Goal: Navigation & Orientation: Find specific page/section

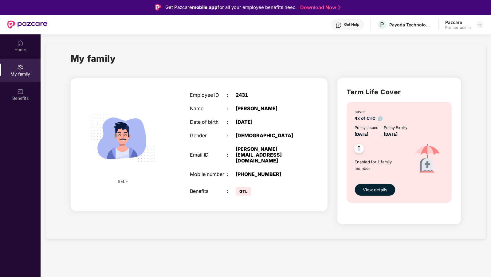
click at [480, 22] on img at bounding box center [480, 24] width 5 height 5
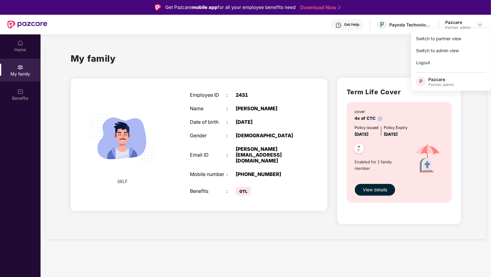
click at [315, 61] on div "My family" at bounding box center [266, 62] width 391 height 21
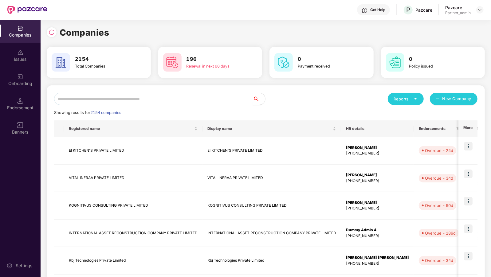
click at [73, 99] on input "text" at bounding box center [153, 99] width 199 height 12
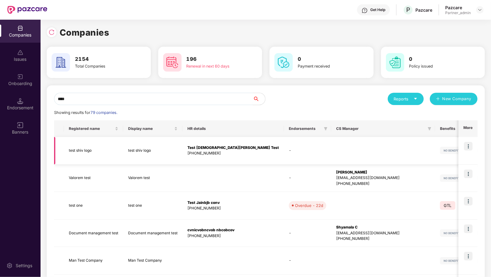
type input "****"
click at [471, 149] on img at bounding box center [468, 146] width 9 height 9
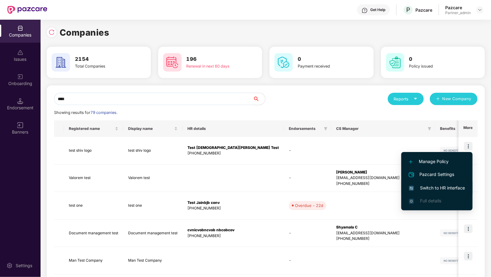
click at [441, 188] on span "Switch to HR interface" at bounding box center [437, 188] width 56 height 7
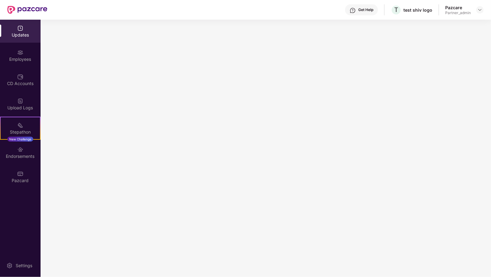
click at [14, 105] on div "Upload Logs" at bounding box center [20, 104] width 41 height 23
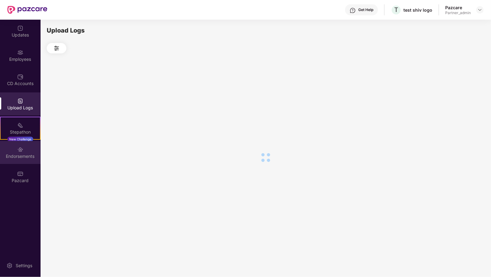
click at [17, 141] on div "Endorsements" at bounding box center [20, 152] width 41 height 23
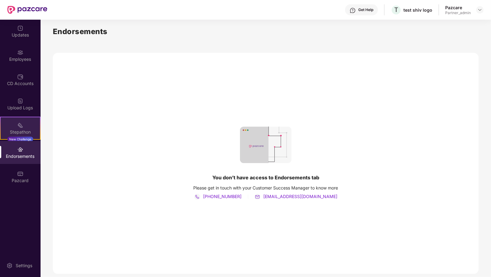
click at [22, 131] on div "Stepathon" at bounding box center [20, 132] width 39 height 6
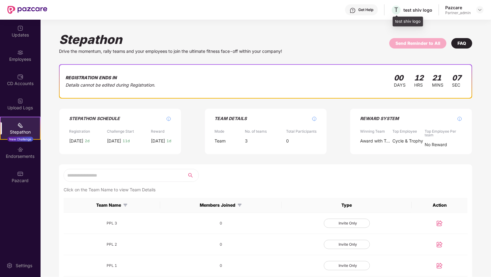
click at [396, 23] on div "test shiv logo" at bounding box center [408, 22] width 30 height 10
copy div "test shiv logo"
click at [482, 9] on img at bounding box center [480, 9] width 5 height 5
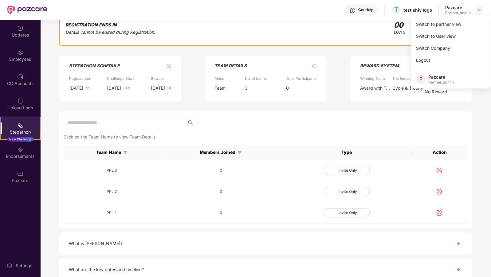
scroll to position [53, 0]
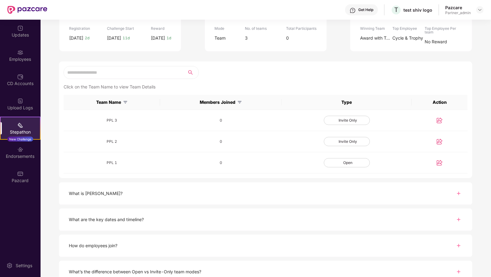
scroll to position [107, 0]
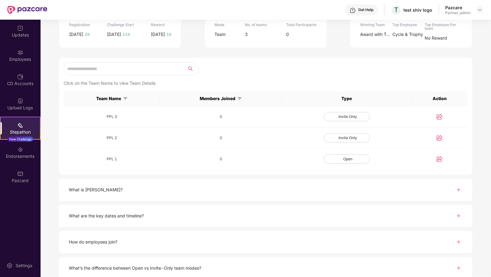
click at [212, 166] on div "What is [PERSON_NAME]? What are the key dates and timeline? How do employees jo…" at bounding box center [266, 246] width 450 height 172
click at [228, 160] on div "What is [PERSON_NAME]? What are the key dates and timeline? How do employees jo…" at bounding box center [266, 246] width 450 height 172
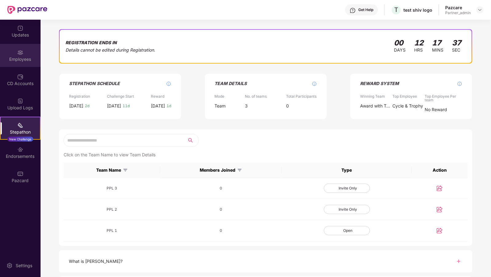
click at [2, 47] on div "Employees" at bounding box center [20, 55] width 41 height 23
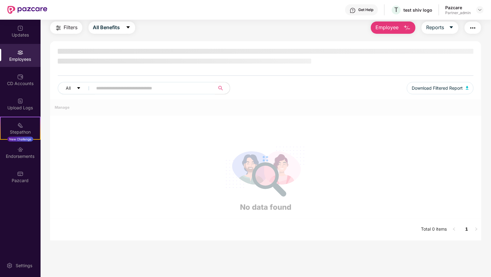
scroll to position [19, 0]
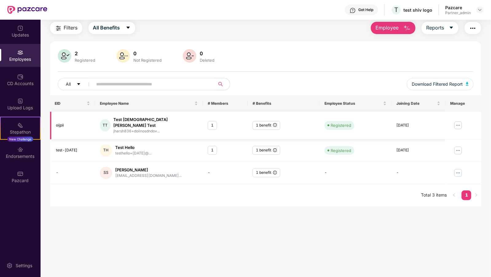
click at [144, 119] on div "Test [DEMOGRAPHIC_DATA][PERSON_NAME] Test" at bounding box center [156, 123] width 84 height 12
click at [459, 122] on img at bounding box center [459, 126] width 10 height 10
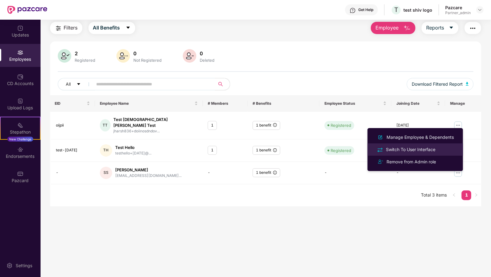
click at [425, 151] on div "Switch To User Interface" at bounding box center [411, 149] width 52 height 7
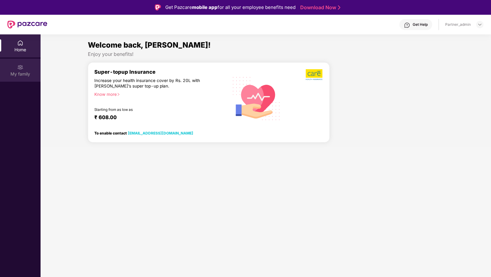
click at [6, 77] on div "My family" at bounding box center [20, 70] width 41 height 23
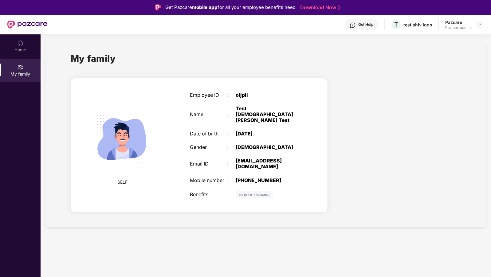
click at [253, 178] on div "[PHONE_NUMBER]" at bounding box center [268, 181] width 64 height 6
copy div "[PHONE_NUMBER]"
click at [13, 42] on div "Home" at bounding box center [20, 45] width 41 height 23
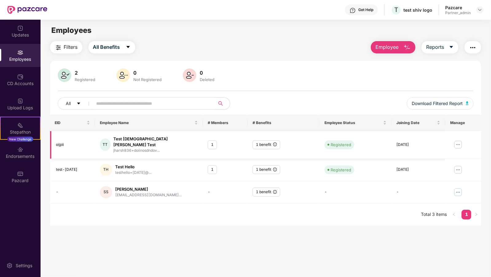
click at [456, 141] on img at bounding box center [459, 145] width 10 height 10
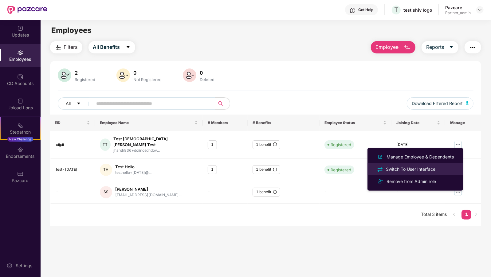
click at [407, 170] on div "Switch To User Interface" at bounding box center [411, 169] width 52 height 7
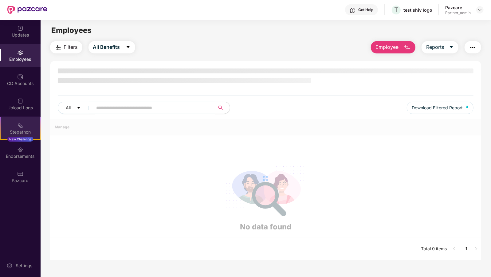
click at [22, 120] on div "Stepathon New Challenge" at bounding box center [20, 128] width 41 height 23
